Goal: Information Seeking & Learning: Understand process/instructions

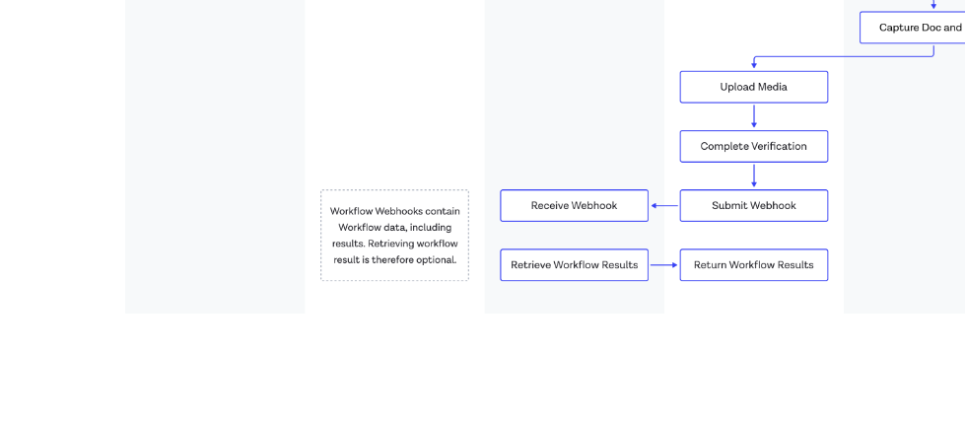
scroll to position [701, 0]
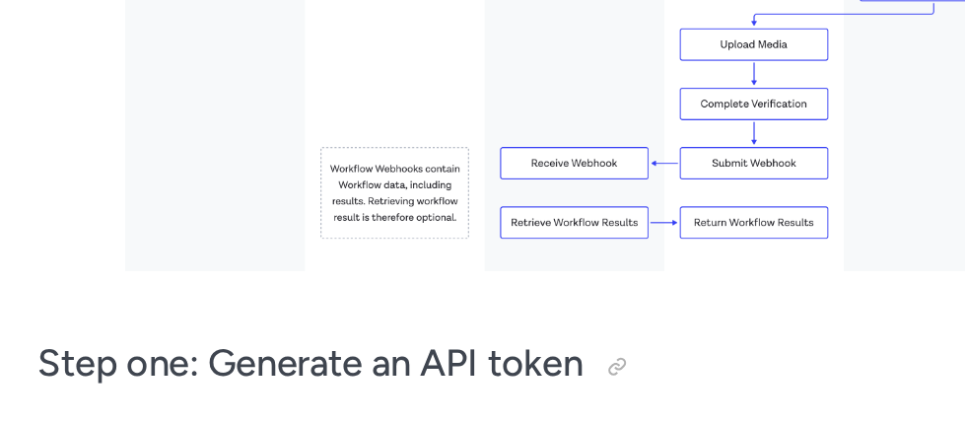
scroll to position [754, 0]
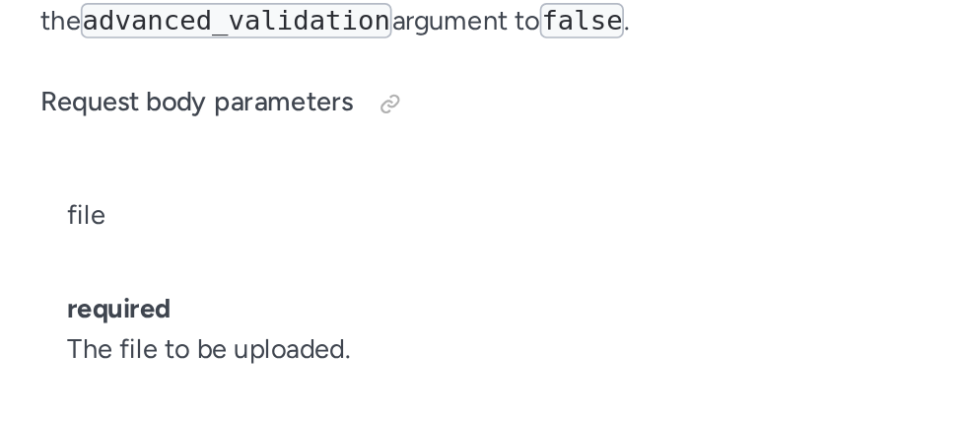
scroll to position [52404, 0]
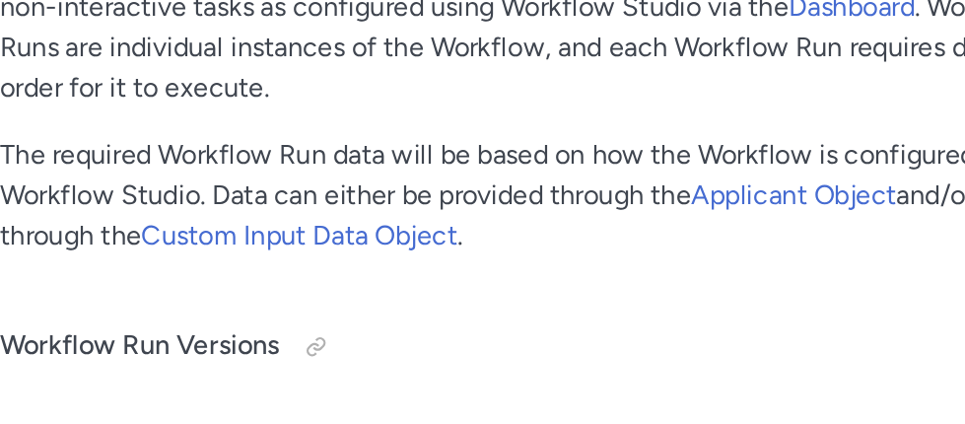
scroll to position [59458, 0]
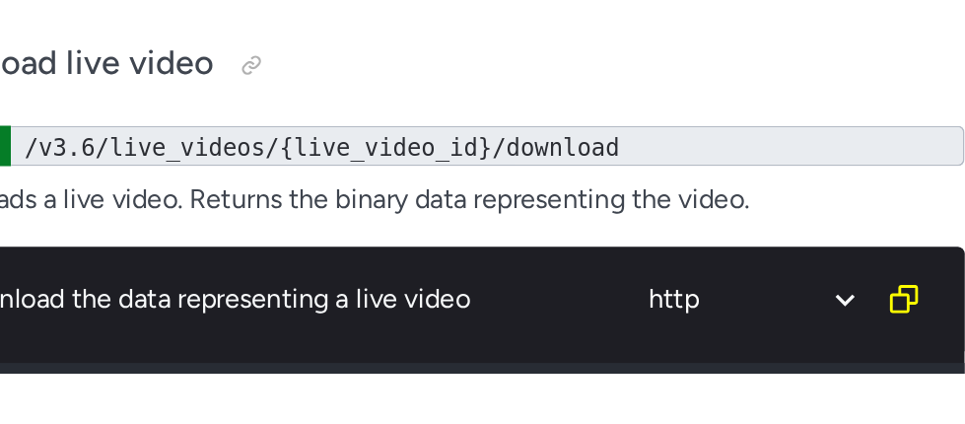
scroll to position [57596, 0]
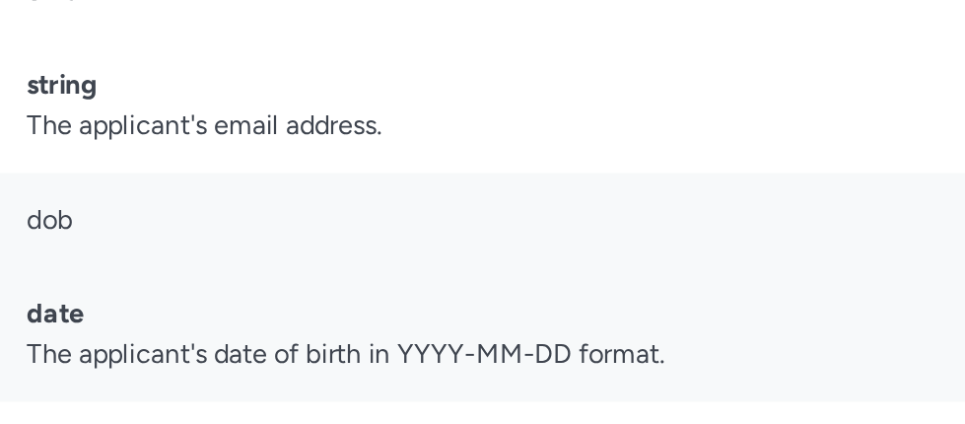
scroll to position [28035, 0]
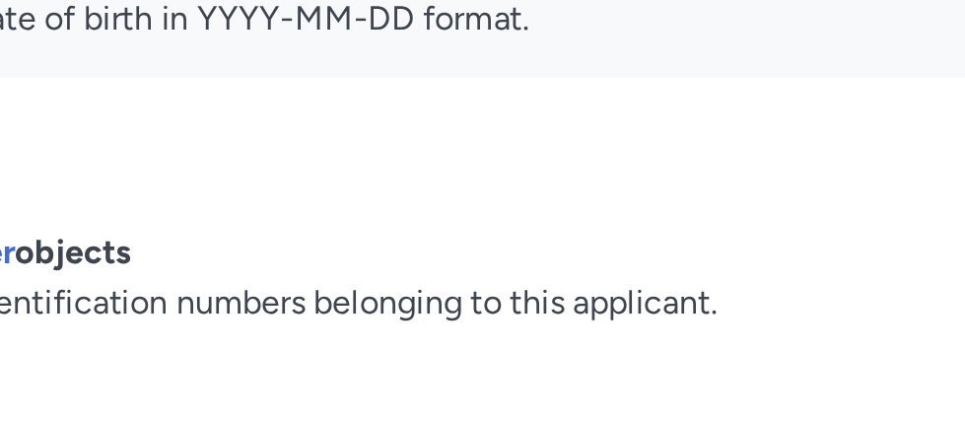
scroll to position [28077, 0]
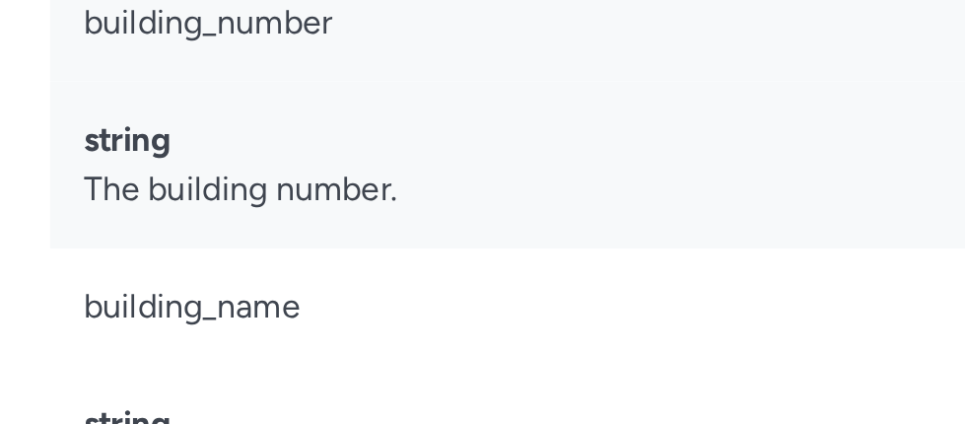
scroll to position [29858, 0]
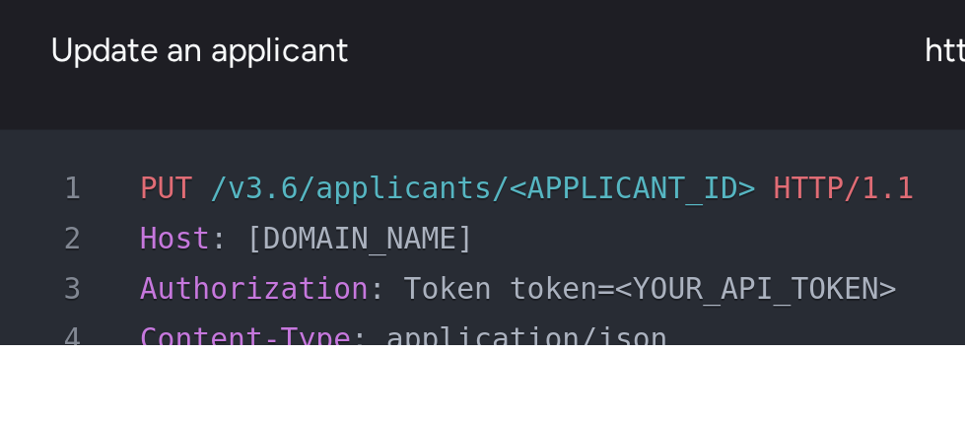
scroll to position [38256, 0]
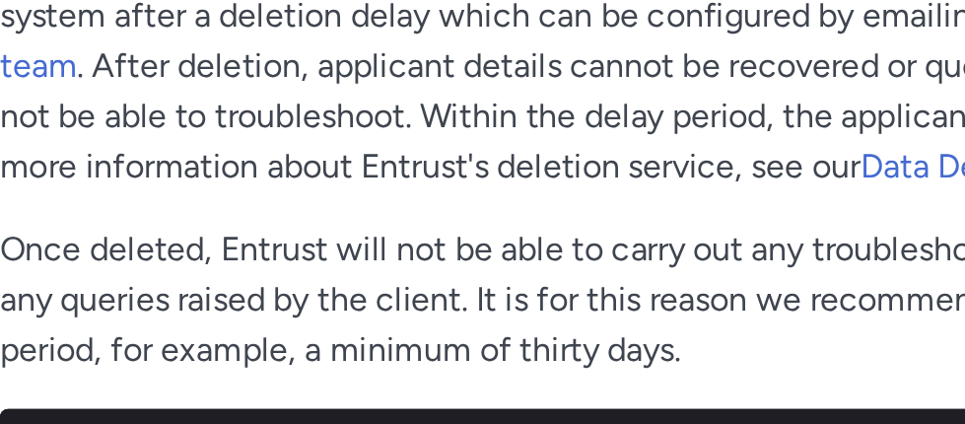
scroll to position [38914, 0]
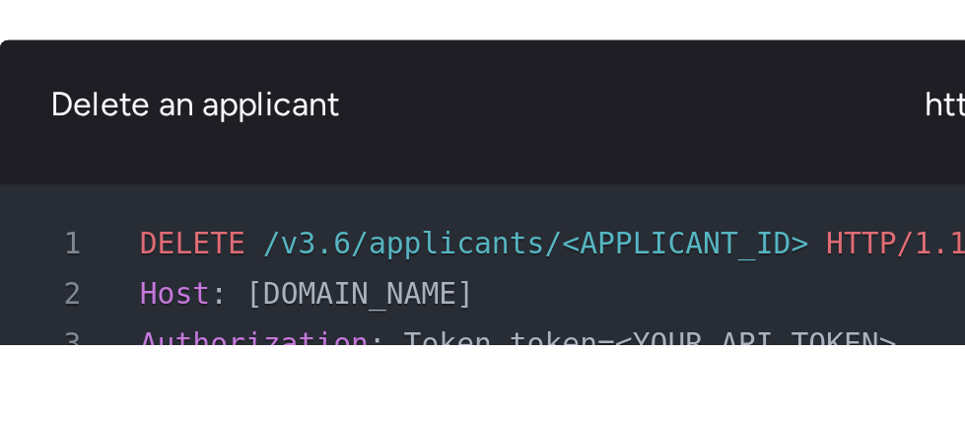
scroll to position [38976, 0]
